Goal: Navigation & Orientation: Find specific page/section

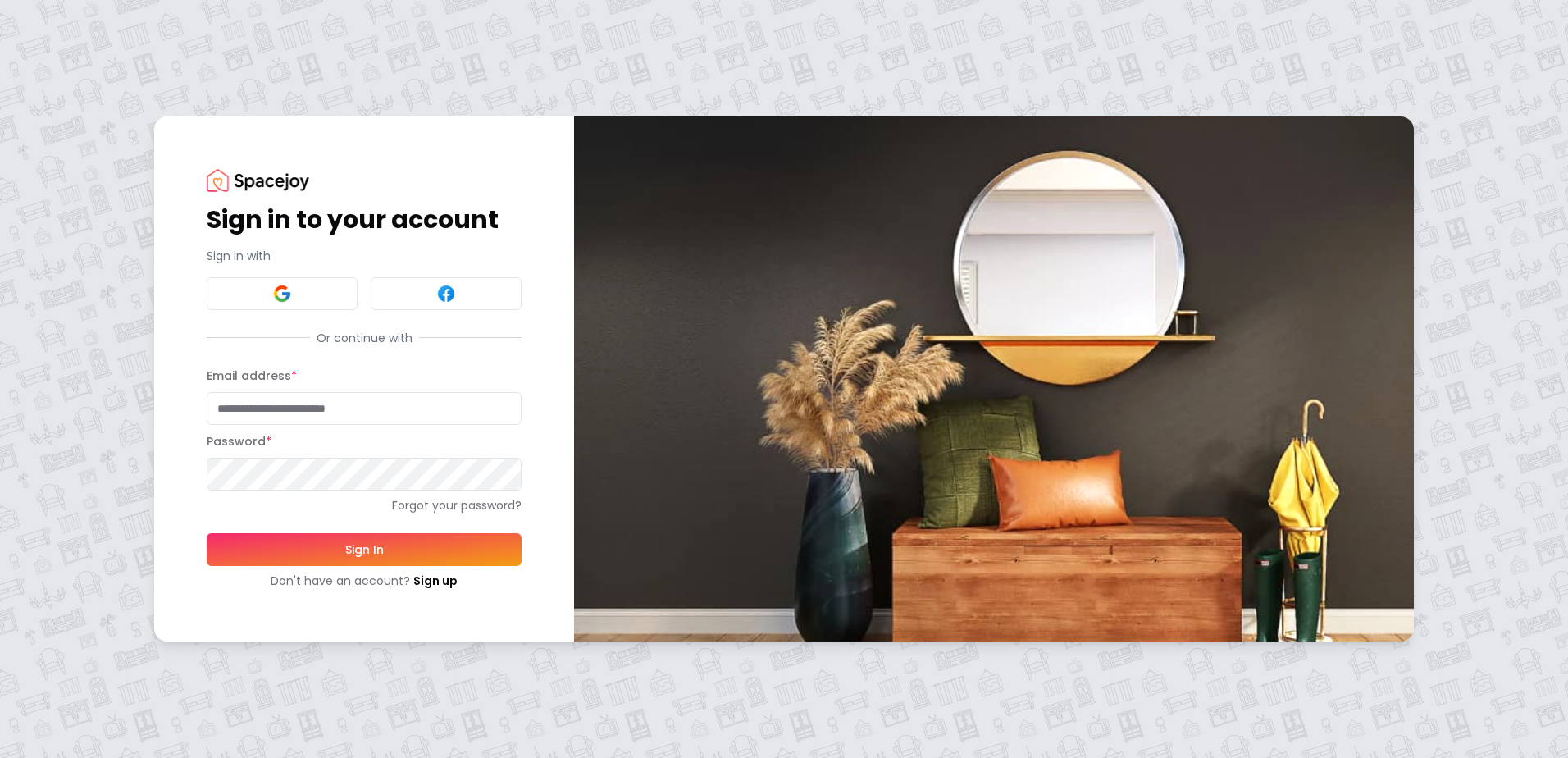
type input "**********"
click at [358, 542] on button "Sign In" at bounding box center [364, 549] width 315 height 32
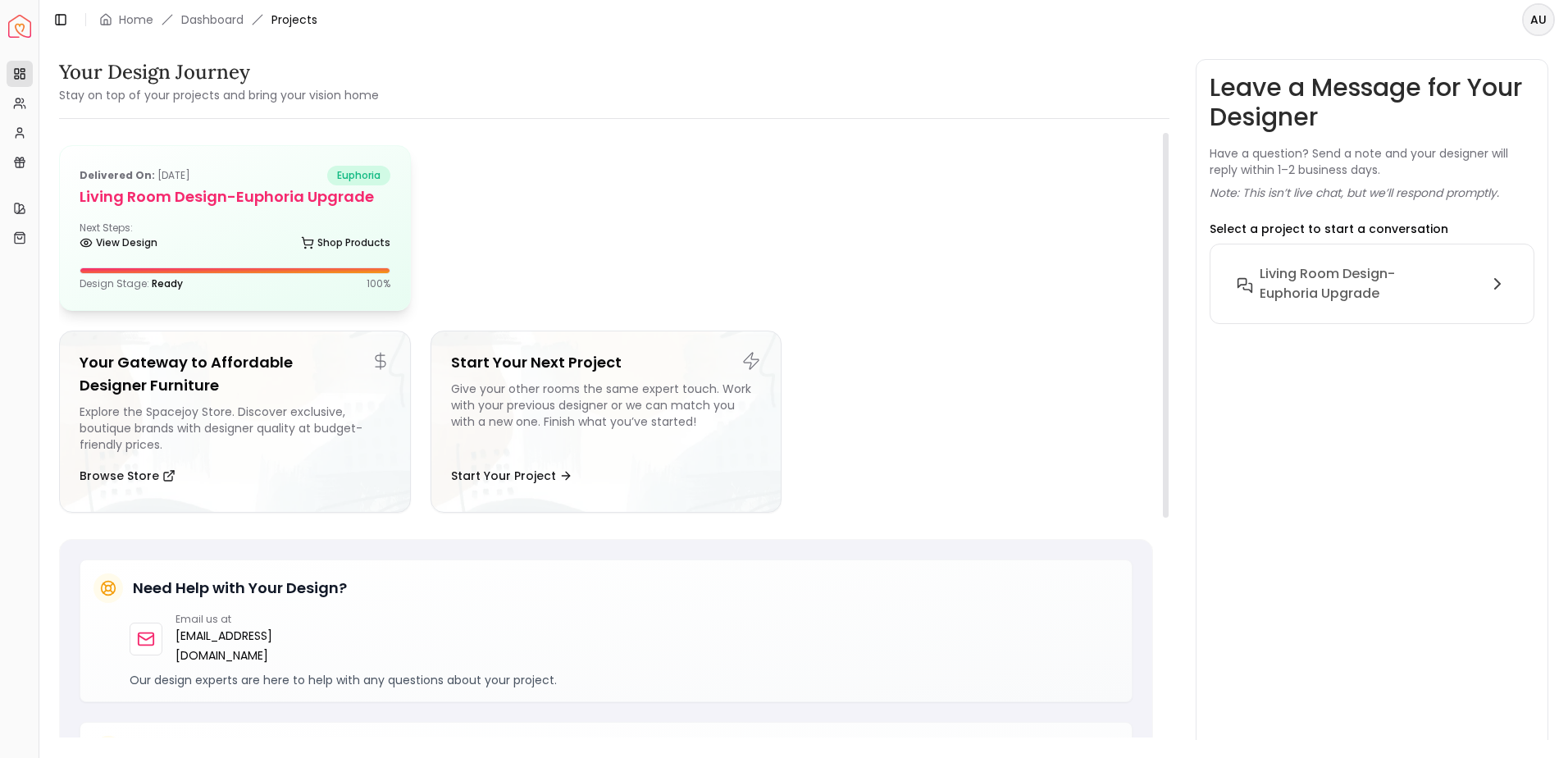
click at [264, 227] on div "Next Steps: View Design Shop Products" at bounding box center [235, 237] width 311 height 32
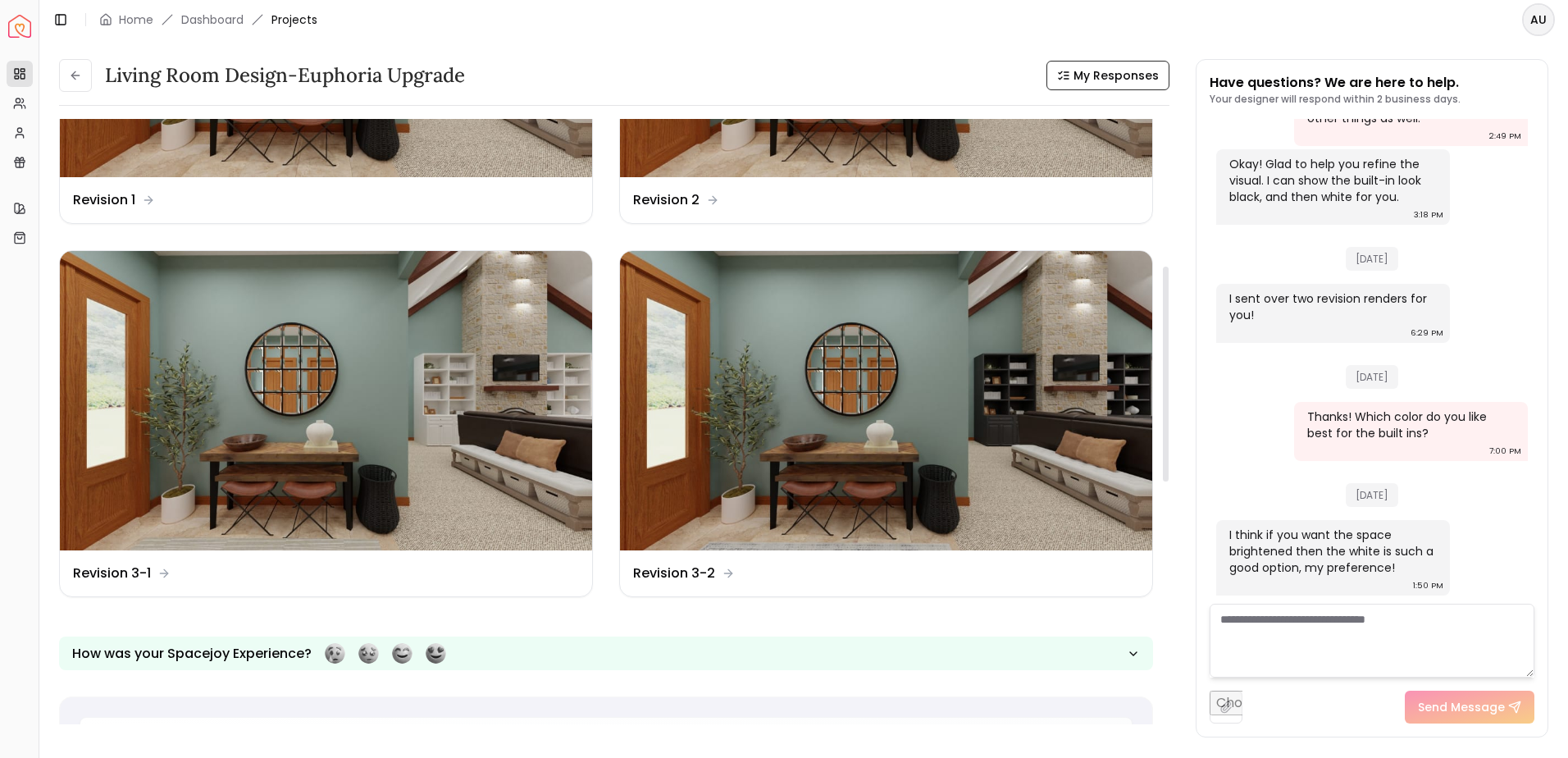
scroll to position [656, 0]
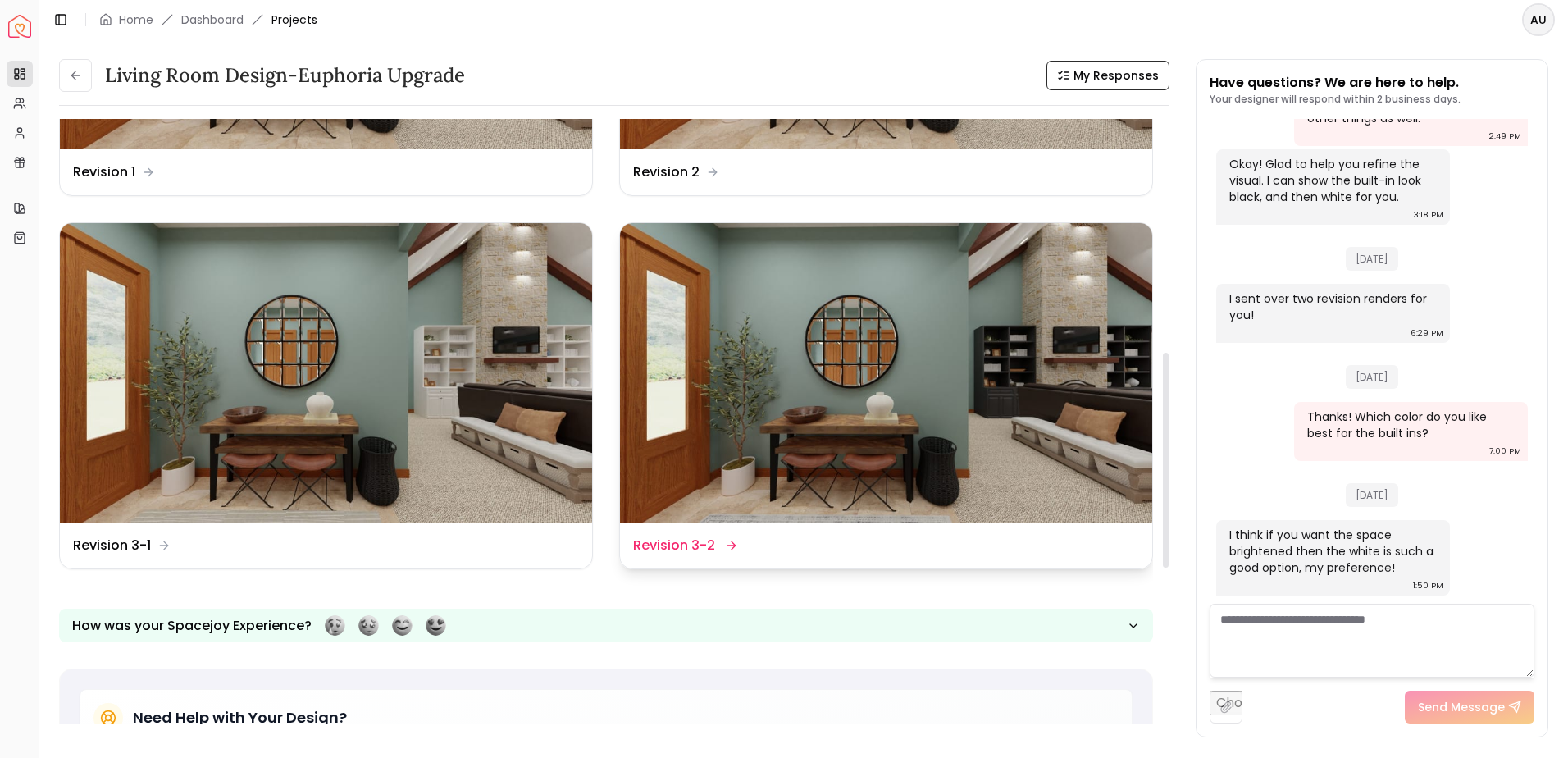
click at [689, 542] on dd "Revision 3-2" at bounding box center [673, 546] width 82 height 20
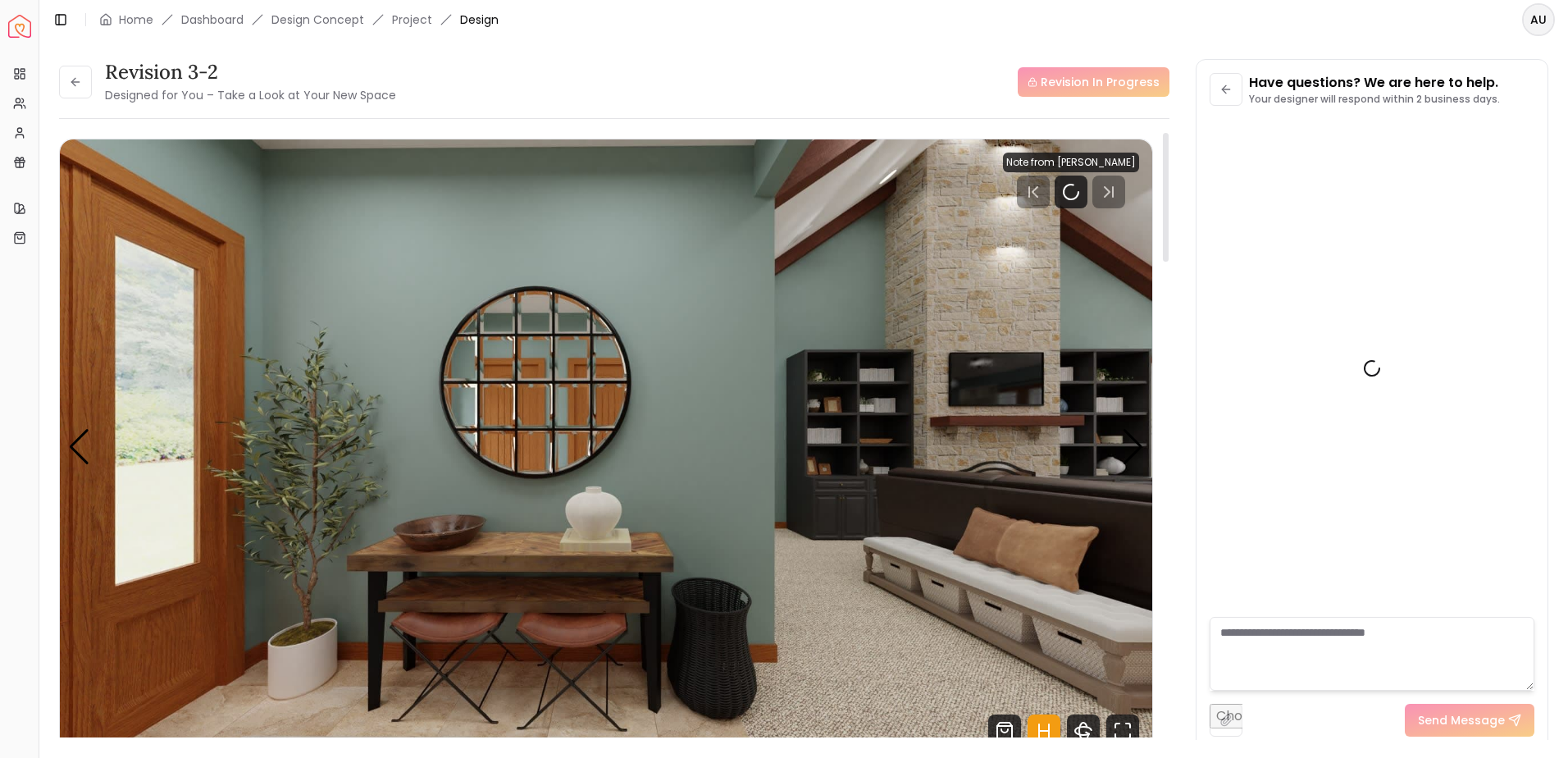
scroll to position [4217, 0]
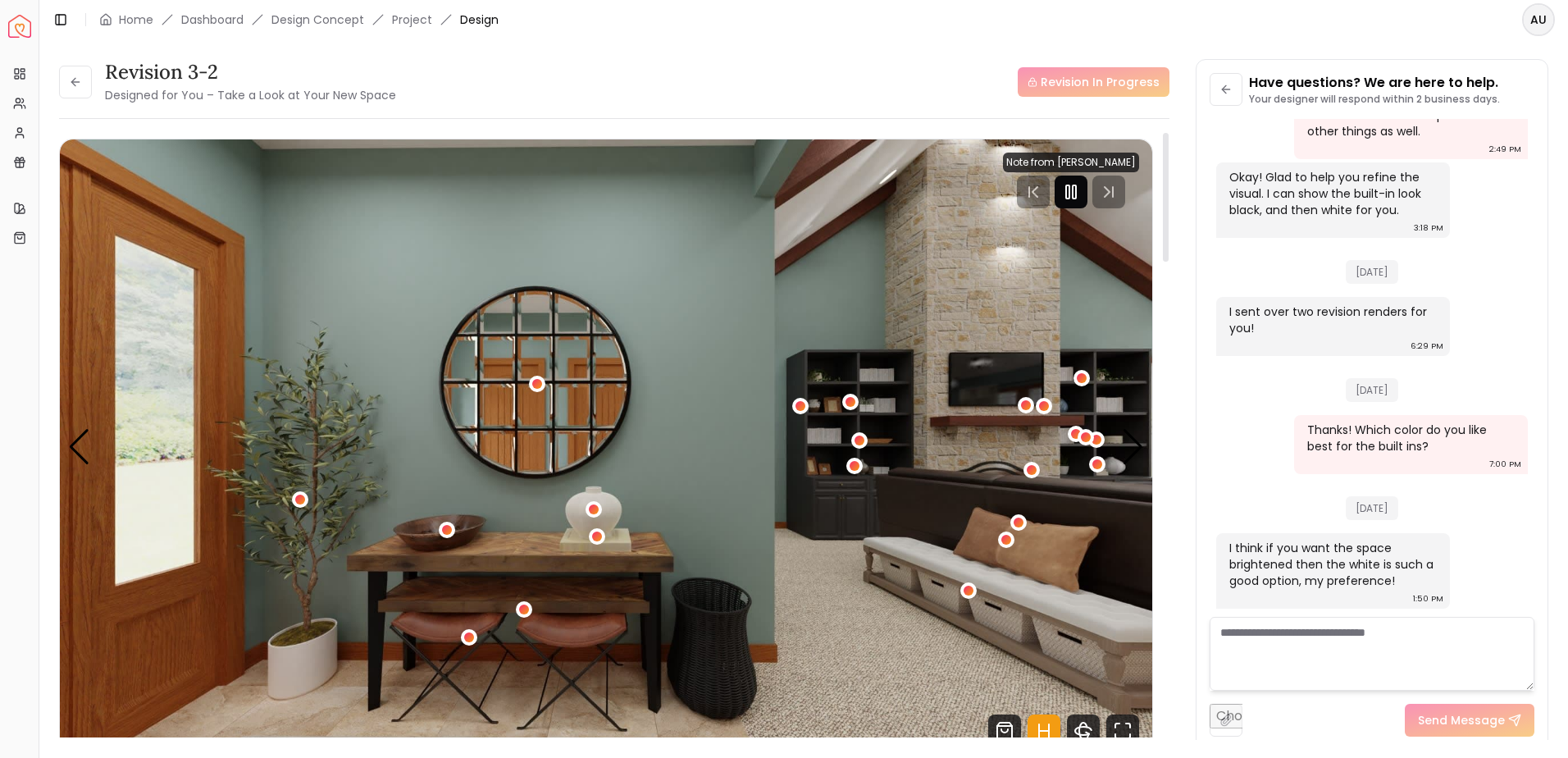
click at [1076, 195] on rect "Pause" at bounding box center [1074, 192] width 3 height 13
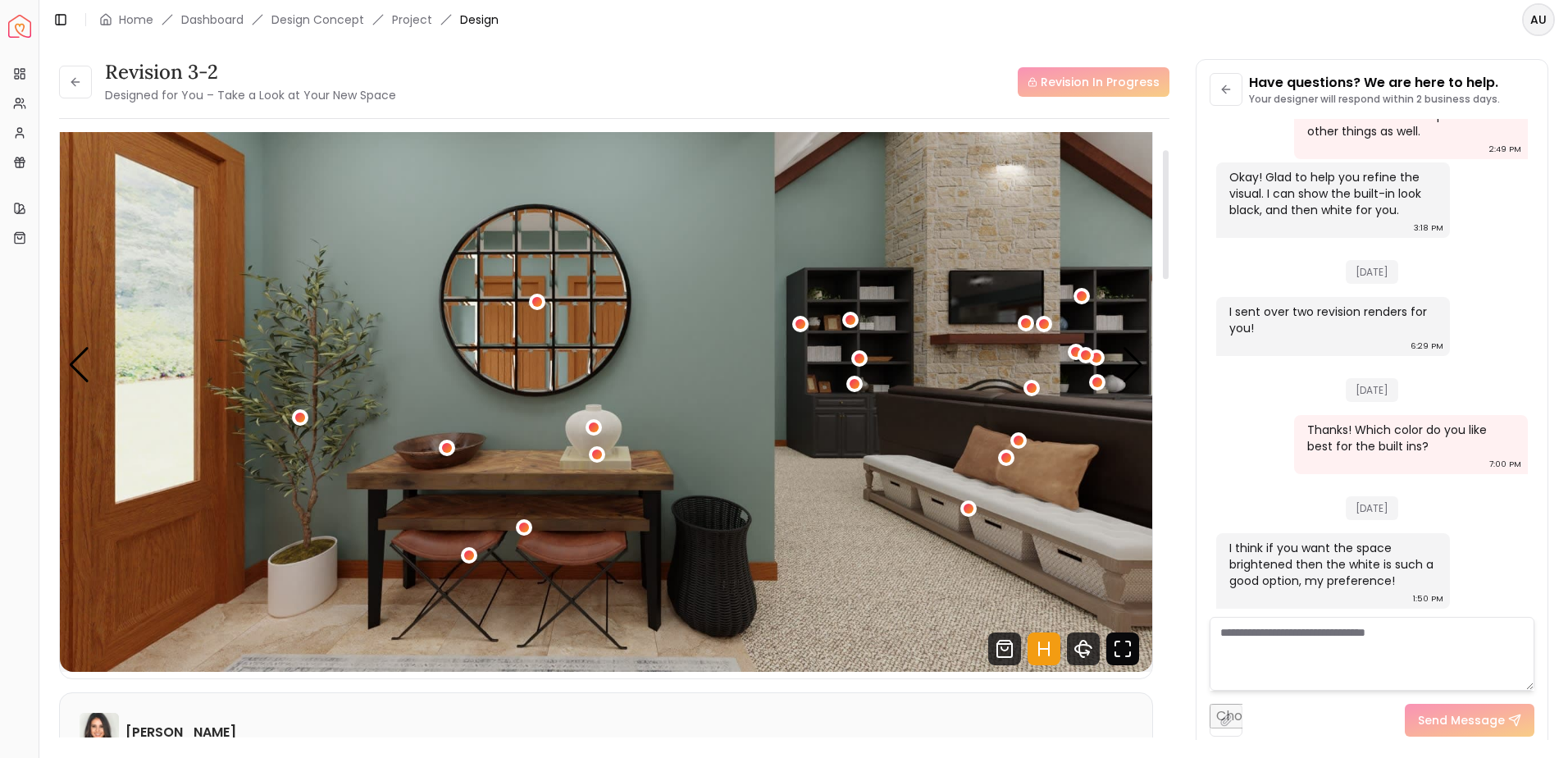
click at [1119, 651] on icon "Fullscreen" at bounding box center [1122, 648] width 32 height 32
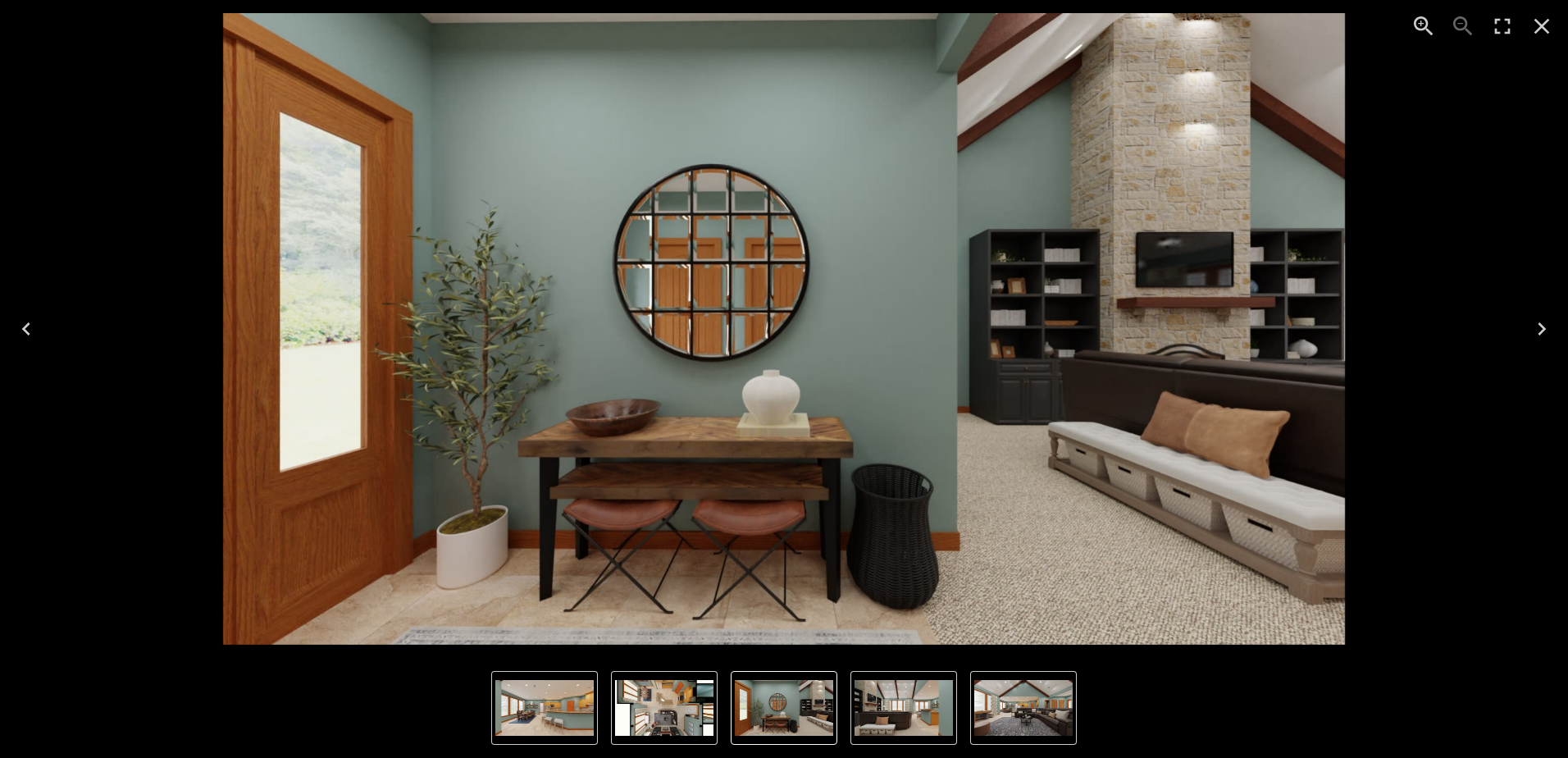
click at [1536, 325] on icon "Next" at bounding box center [1541, 328] width 27 height 27
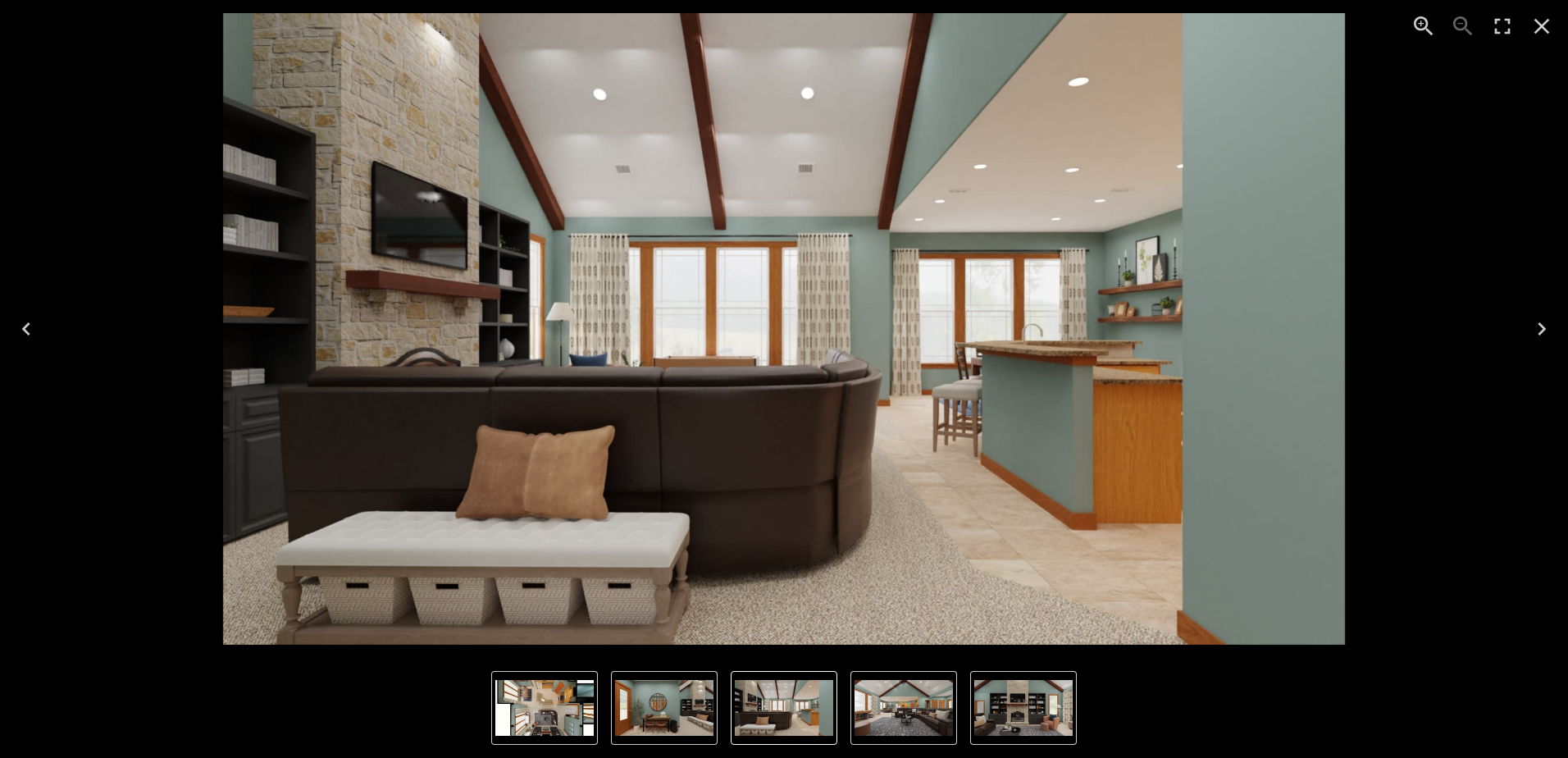
click at [1536, 325] on icon "Next" at bounding box center [1541, 328] width 27 height 27
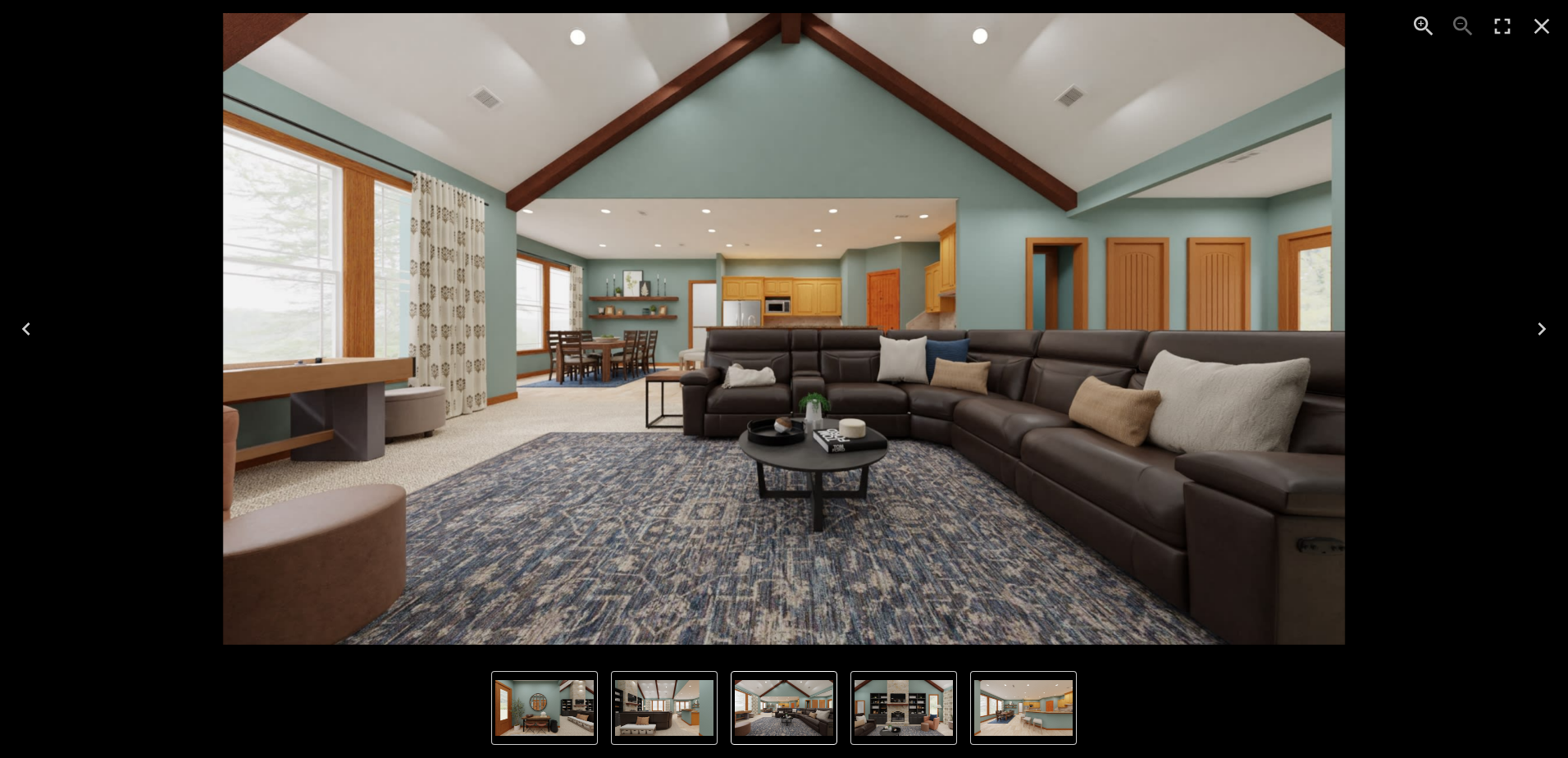
click at [1536, 325] on icon "Next" at bounding box center [1541, 328] width 27 height 27
